Goal: Navigation & Orientation: Find specific page/section

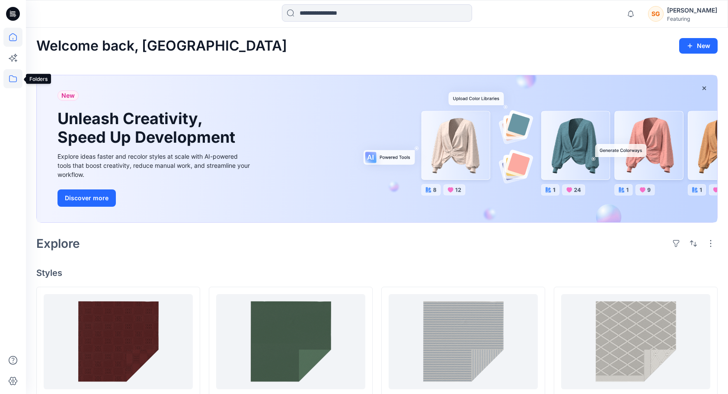
click at [15, 82] on icon at bounding box center [13, 78] width 8 height 7
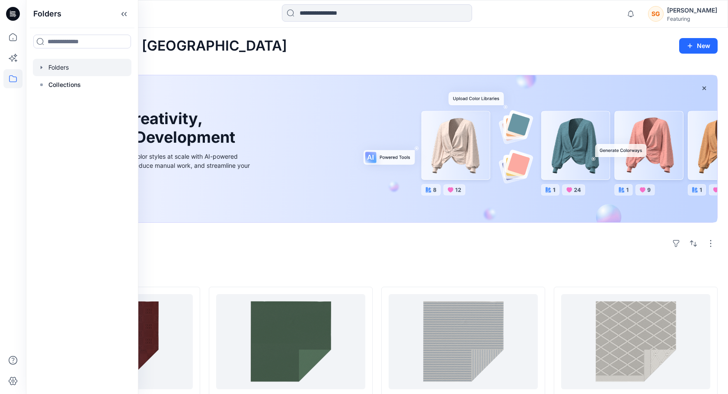
click at [76, 73] on div at bounding box center [82, 67] width 99 height 17
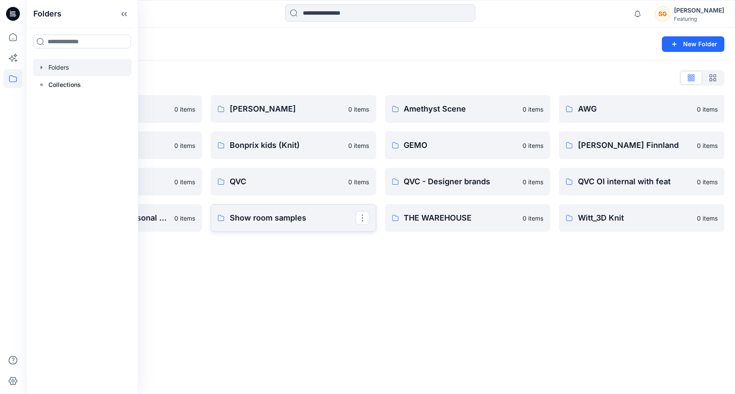
click at [221, 229] on link "Show room samples" at bounding box center [294, 218] width 166 height 28
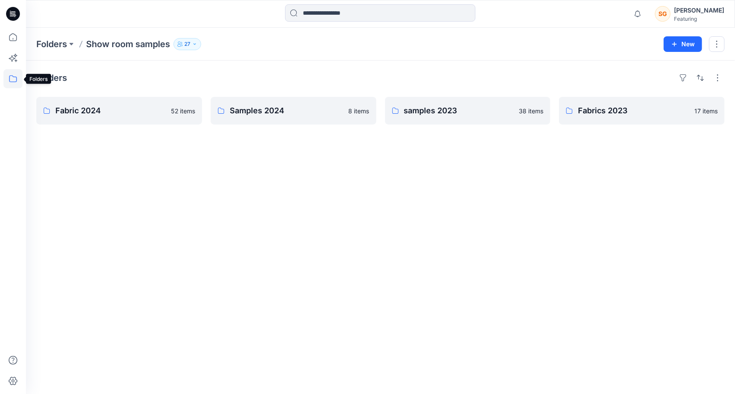
click at [10, 74] on icon at bounding box center [12, 78] width 19 height 19
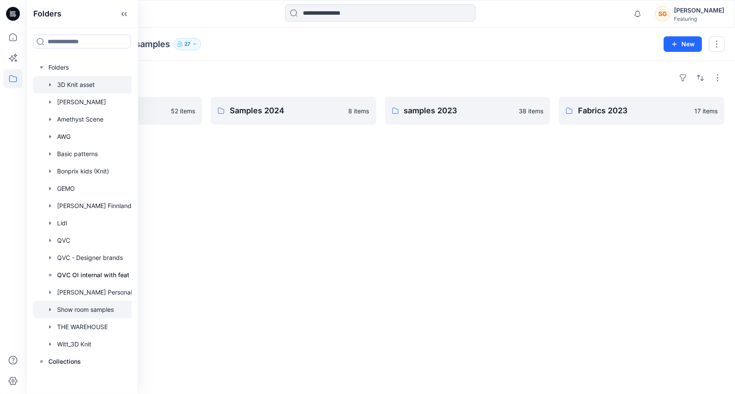
click at [75, 80] on div at bounding box center [93, 84] width 120 height 17
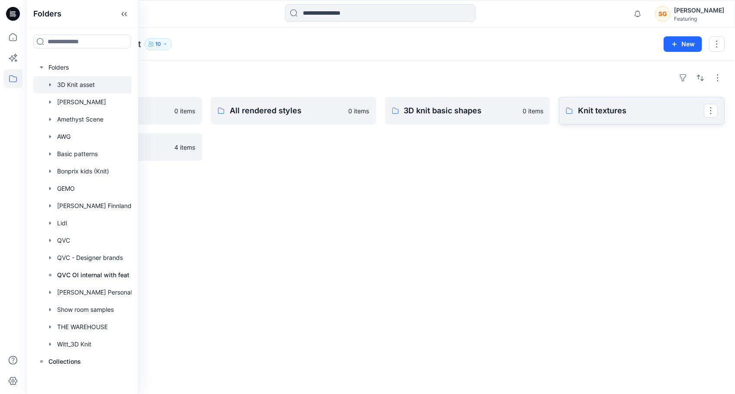
click at [615, 118] on link "Knit textures" at bounding box center [642, 111] width 166 height 28
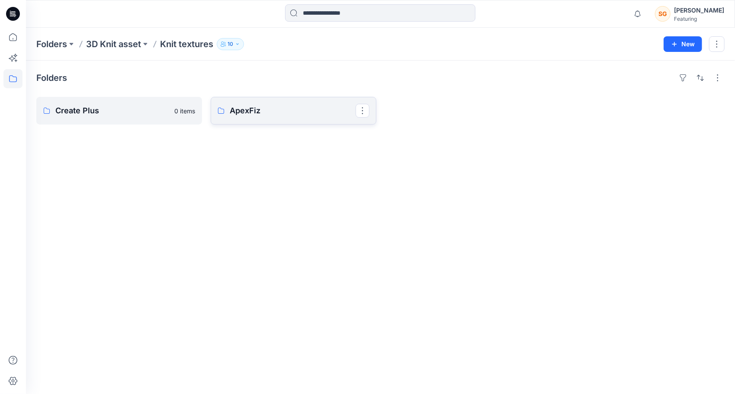
click at [259, 109] on p "ApexFiz" at bounding box center [293, 111] width 126 height 12
click at [118, 117] on link "5-7GG" at bounding box center [119, 111] width 166 height 28
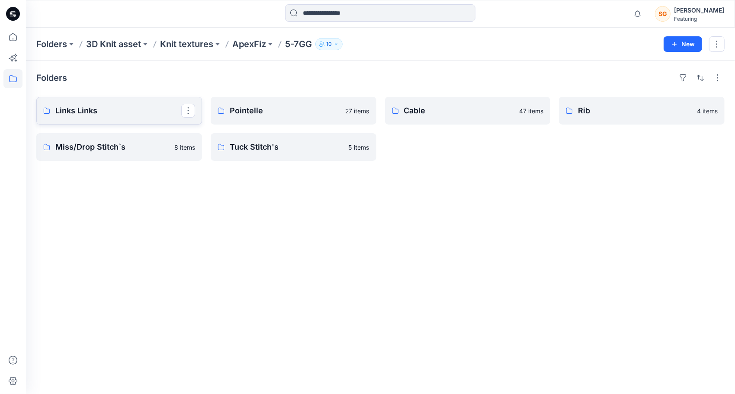
click at [118, 117] on link "Links Links" at bounding box center [119, 111] width 166 height 28
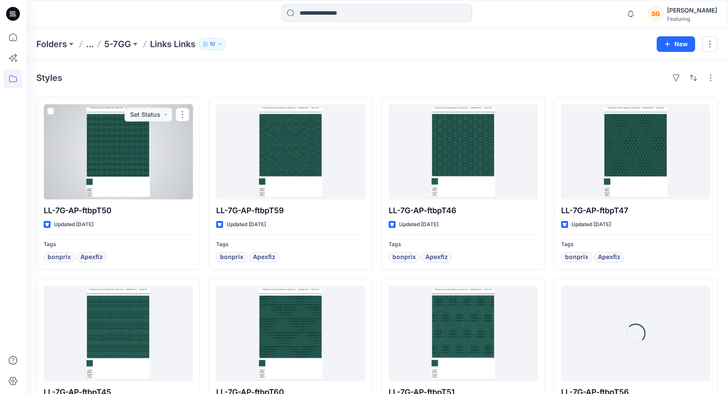
click at [118, 117] on div at bounding box center [118, 151] width 149 height 95
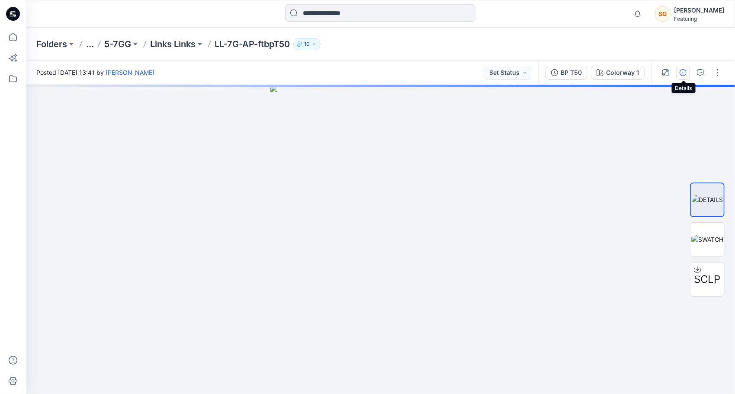
click at [686, 72] on icon "button" at bounding box center [682, 72] width 7 height 7
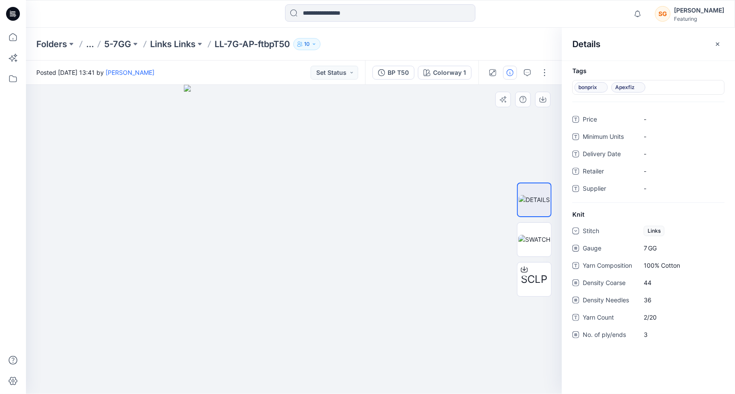
click at [369, 224] on img at bounding box center [294, 239] width 220 height 309
click at [184, 42] on p "Links Links" at bounding box center [172, 44] width 45 height 12
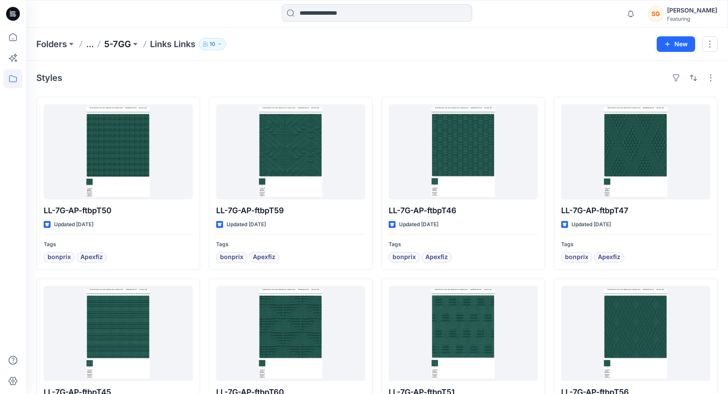
click at [111, 43] on p "5-7GG" at bounding box center [117, 44] width 27 height 12
